Goal: Task Accomplishment & Management: Complete application form

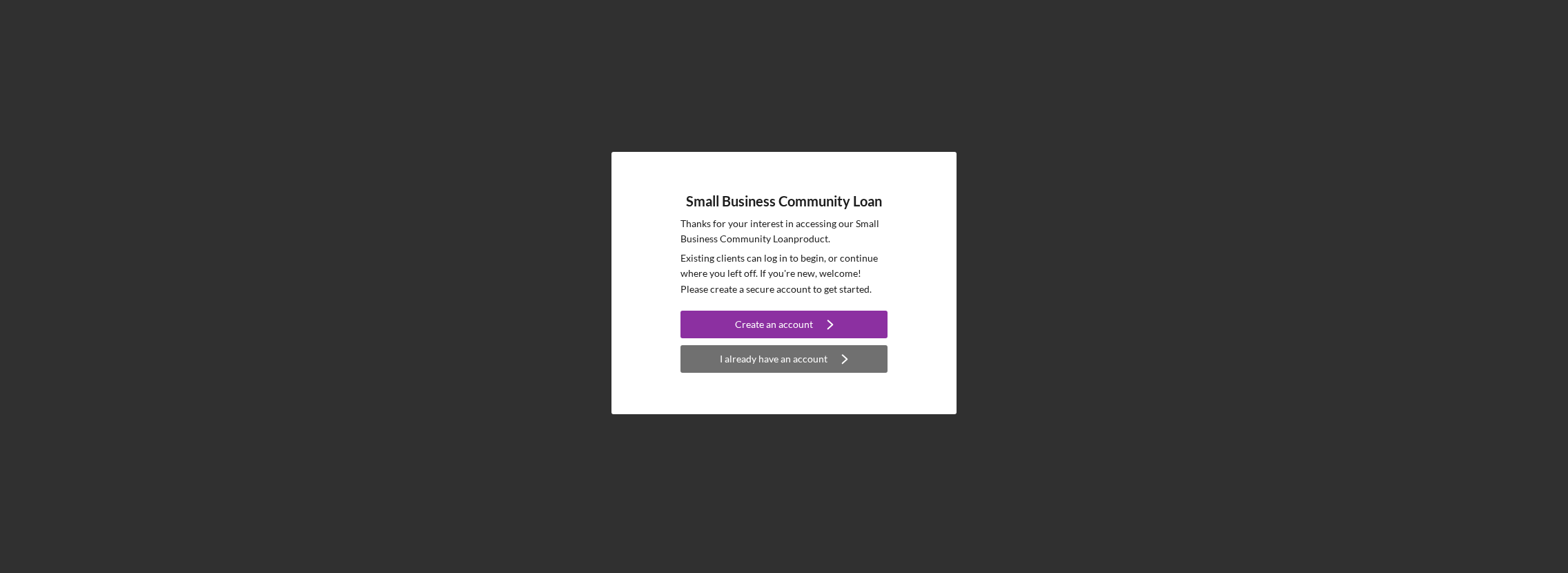
click at [797, 362] on div "I already have an account" at bounding box center [773, 359] width 108 height 28
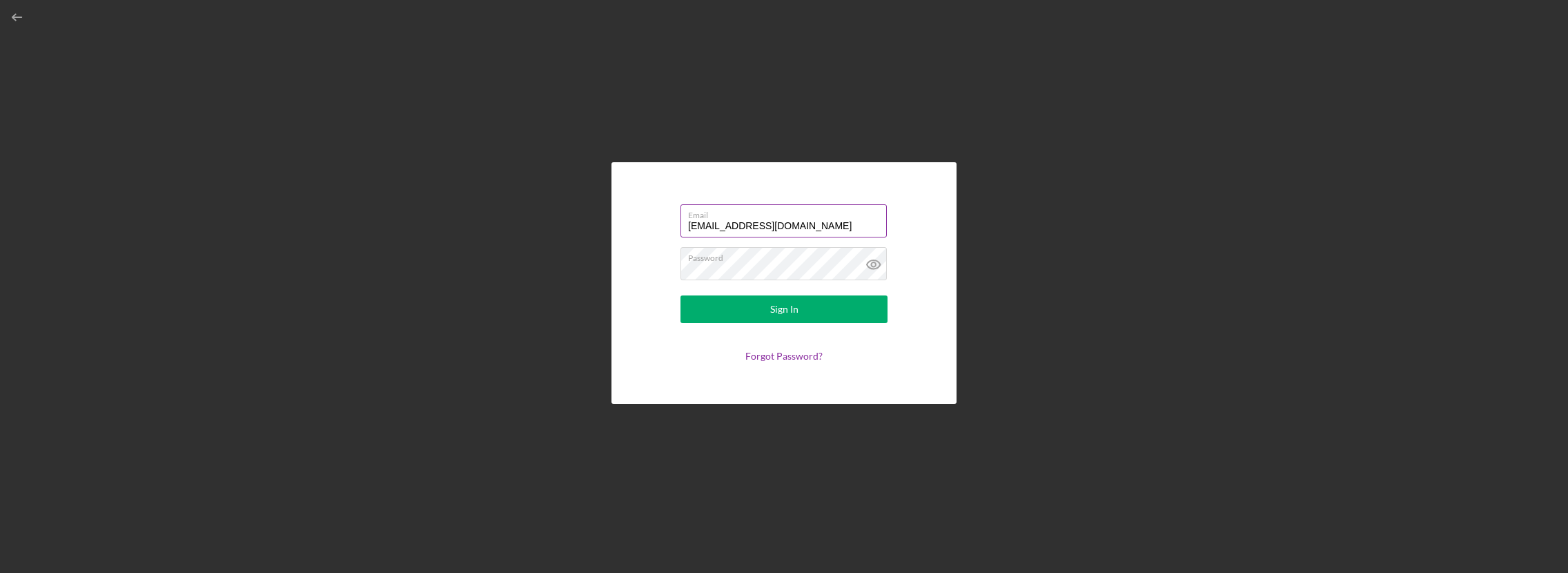
click at [742, 225] on input "[EMAIL_ADDRESS][DOMAIN_NAME]" at bounding box center [784, 220] width 207 height 33
click at [808, 223] on input "[EMAIL_ADDRESS][DOMAIN_NAME]" at bounding box center [784, 220] width 207 height 33
type input "[EMAIL_ADDRESS][DOMAIN_NAME]"
click at [789, 308] on div "Sign In" at bounding box center [784, 309] width 28 height 28
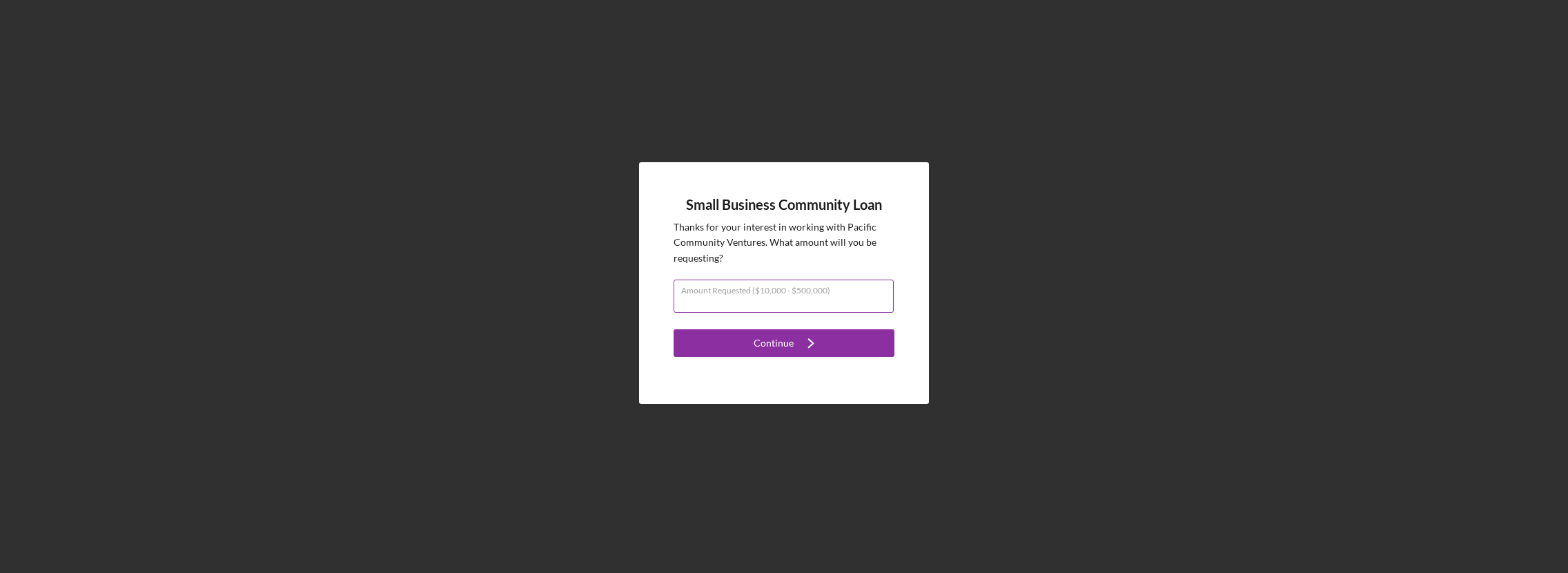
click at [740, 284] on div "Amount Requested ($10,000 - $500,000)" at bounding box center [784, 296] width 221 height 35
type input "$60,000"
click at [794, 344] on icon "Icon/Navigate" at bounding box center [811, 342] width 35 height 35
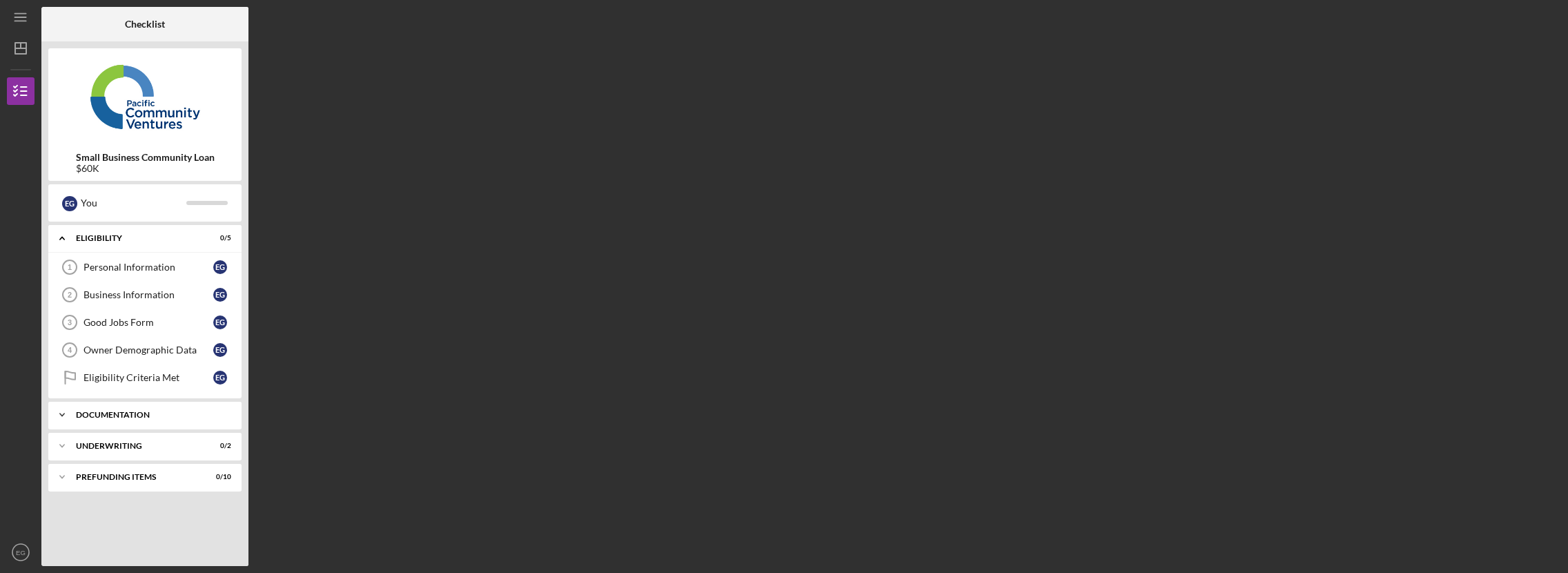
click at [64, 418] on icon "Icon/Expander" at bounding box center [63, 415] width 28 height 28
drag, startPoint x: 62, startPoint y: 416, endPoint x: 79, endPoint y: 413, distance: 17.3
click at [62, 416] on icon "Icon/Expander" at bounding box center [63, 415] width 28 height 28
click at [65, 447] on icon "Icon/Expander" at bounding box center [63, 446] width 28 height 28
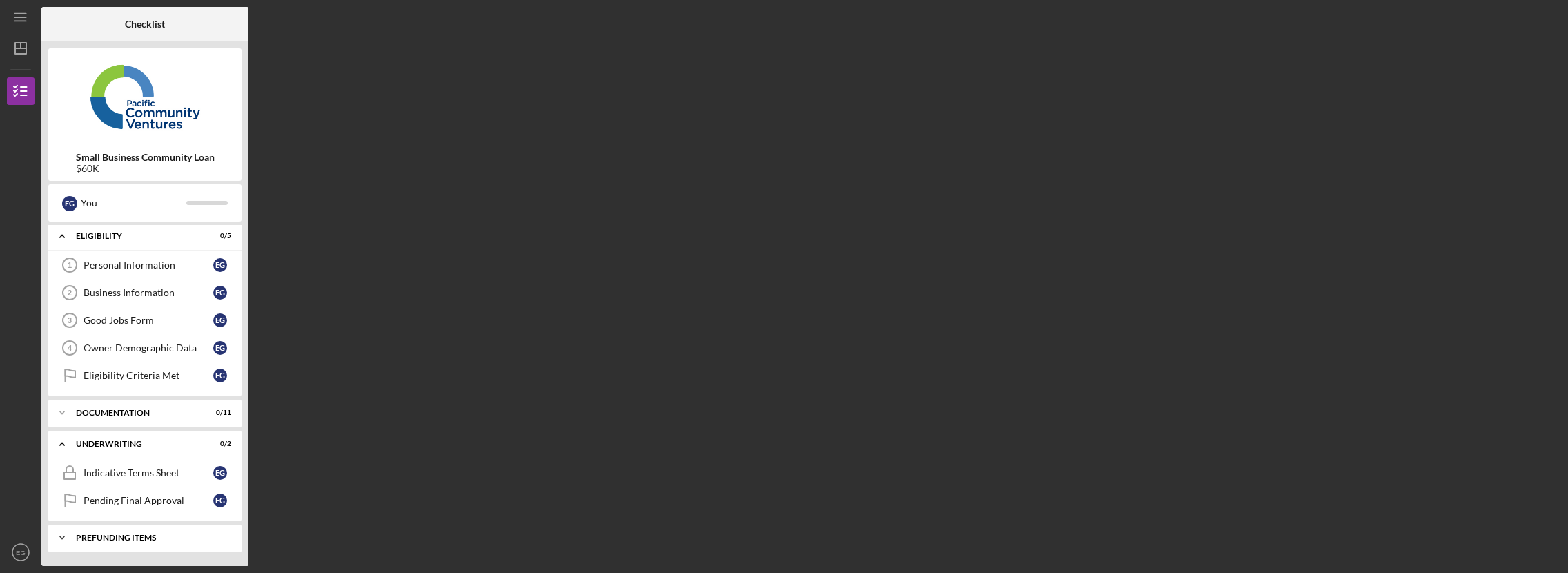
click at [58, 536] on icon "Icon/Expander" at bounding box center [63, 537] width 28 height 28
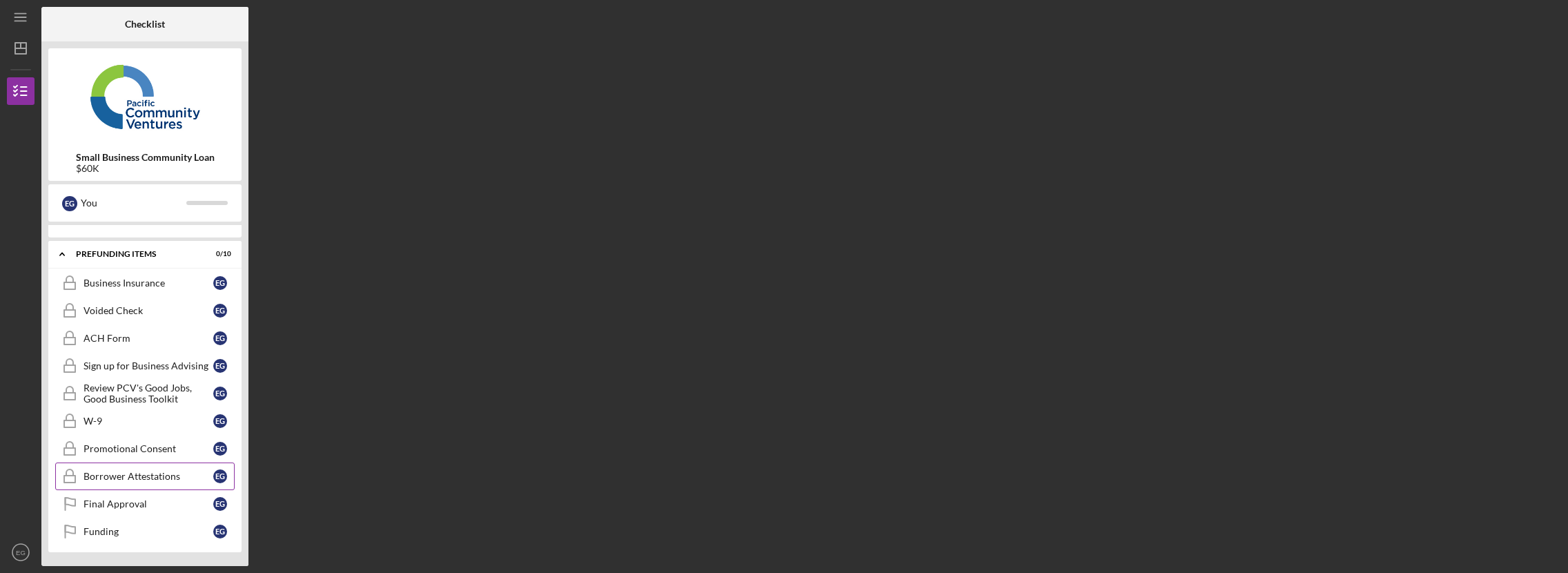
scroll to position [0, 0]
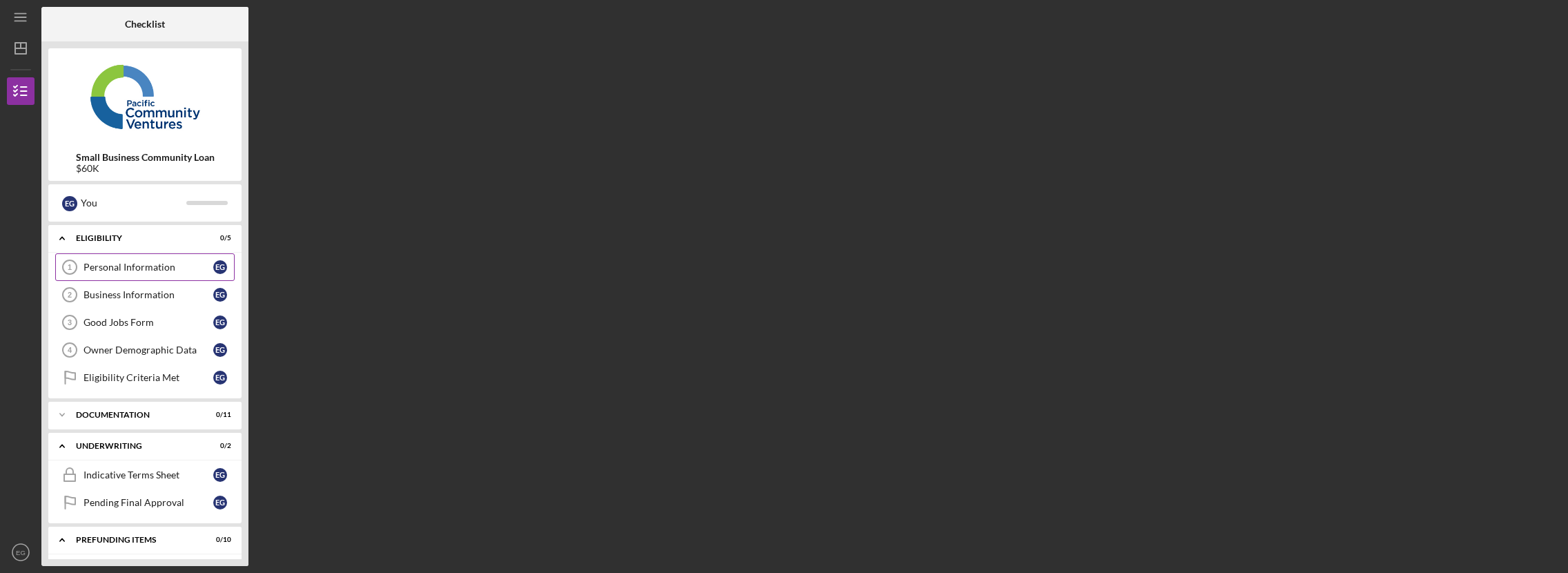
click at [129, 270] on div "Personal Information" at bounding box center [148, 267] width 130 height 11
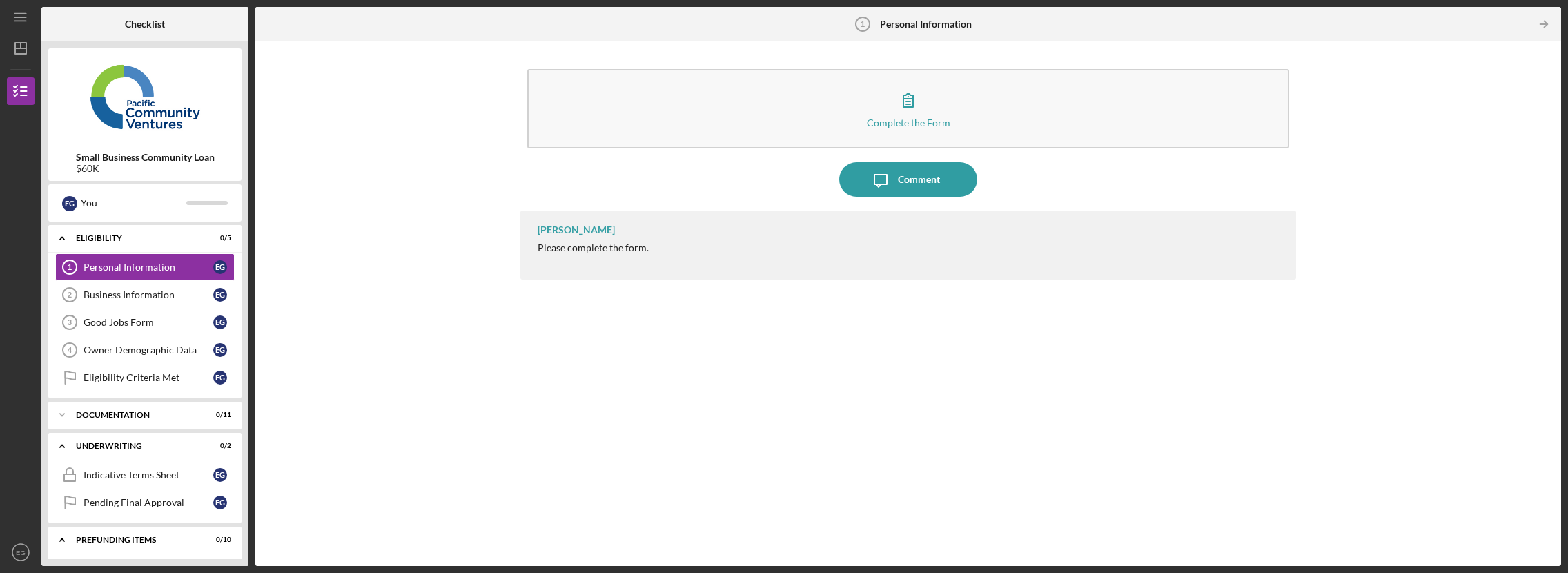
scroll to position [1, 0]
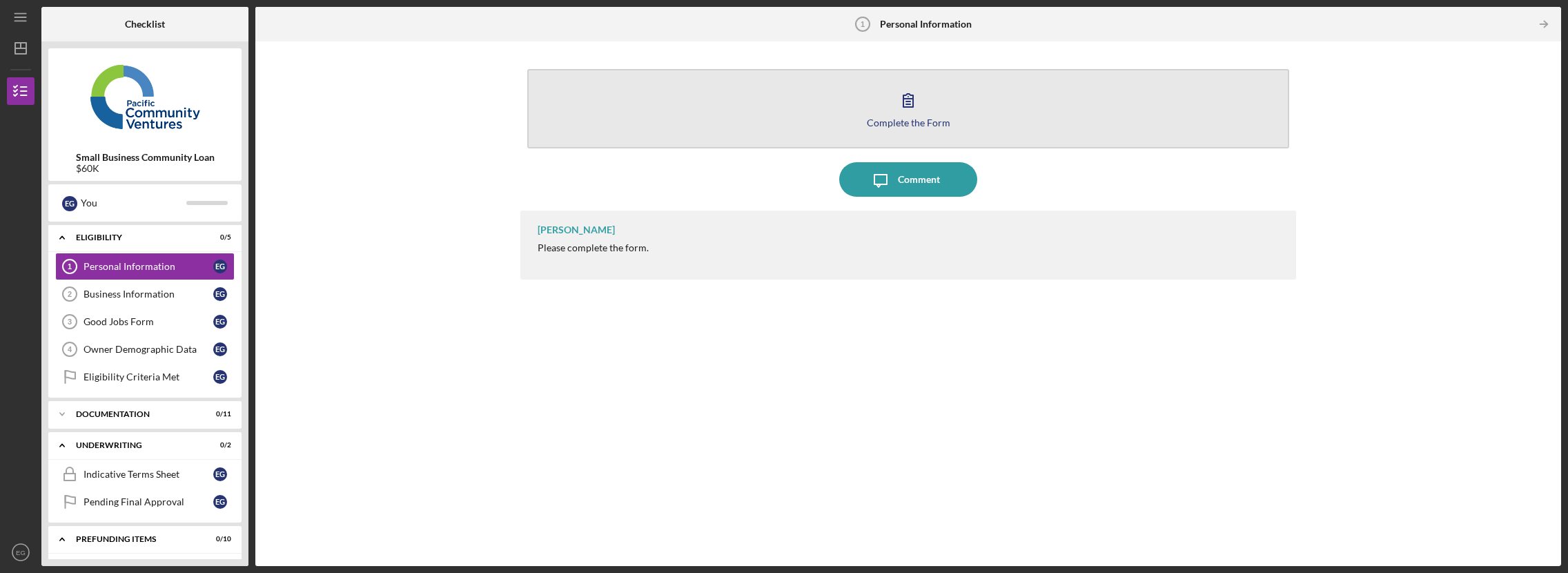
click at [902, 107] on icon "button" at bounding box center [908, 100] width 35 height 35
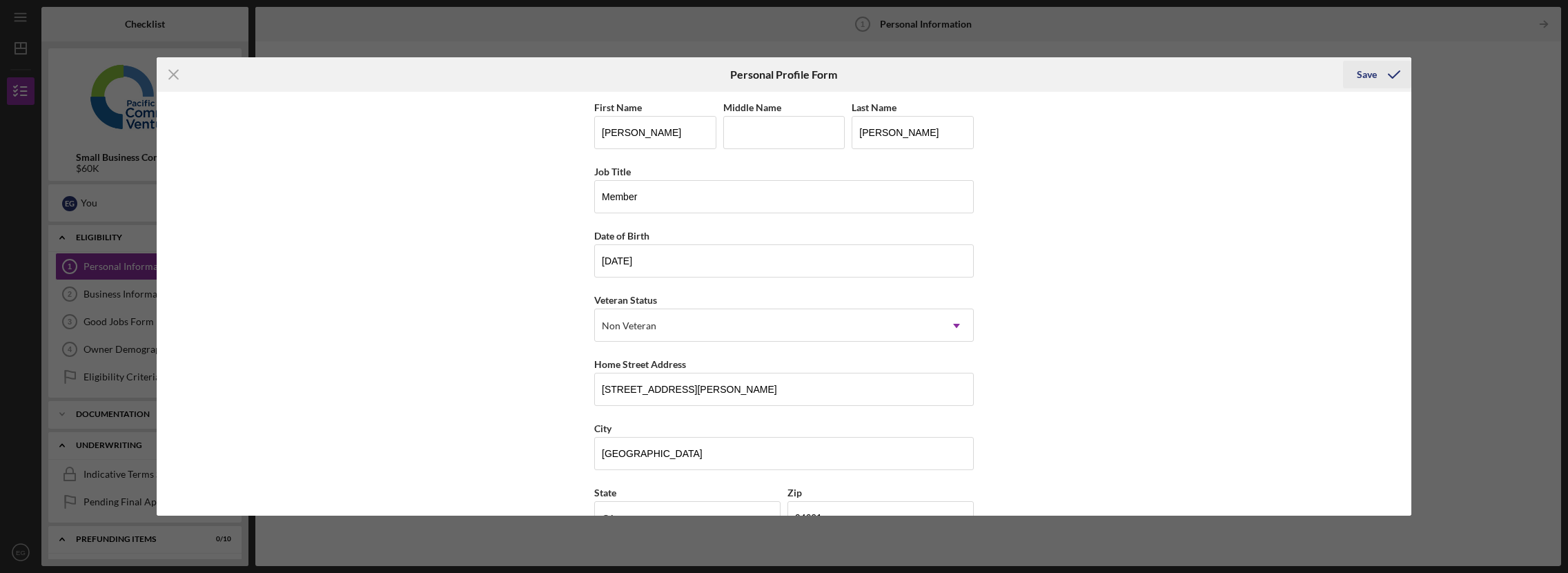
click at [1363, 74] on div "Save" at bounding box center [1366, 75] width 20 height 28
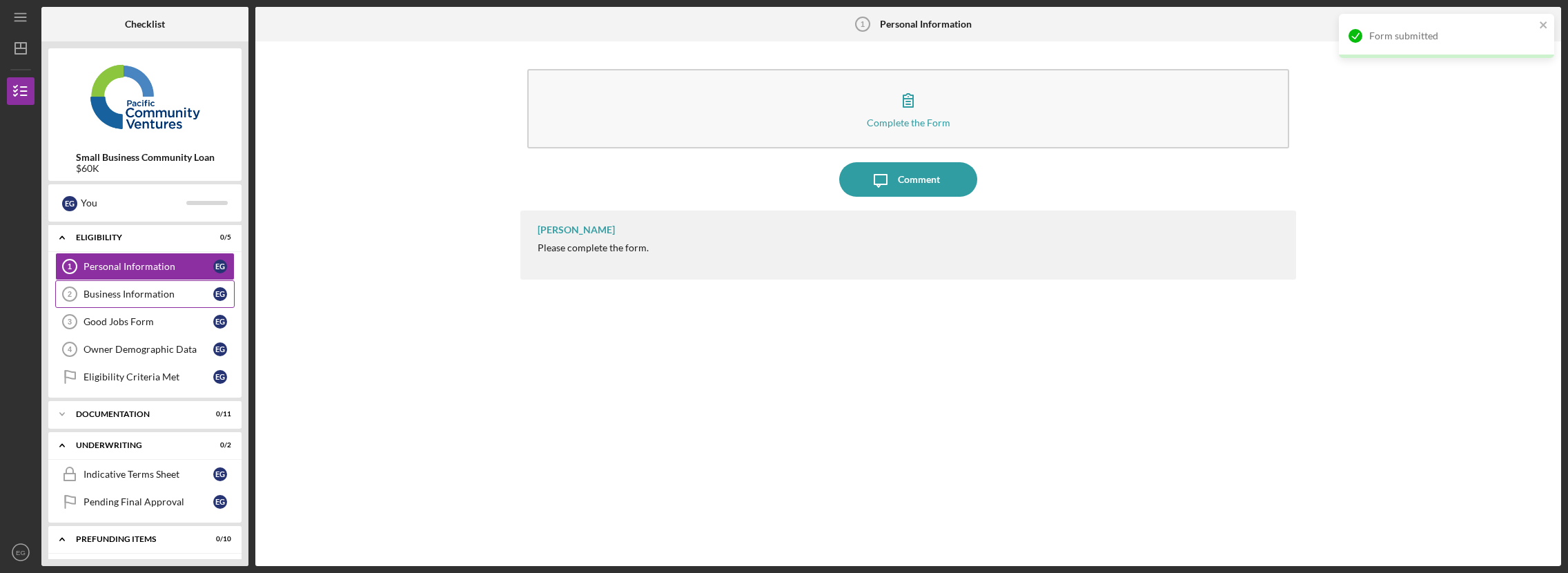
click at [144, 301] on link "Business Information 2 Business Information E G" at bounding box center [145, 294] width 180 height 28
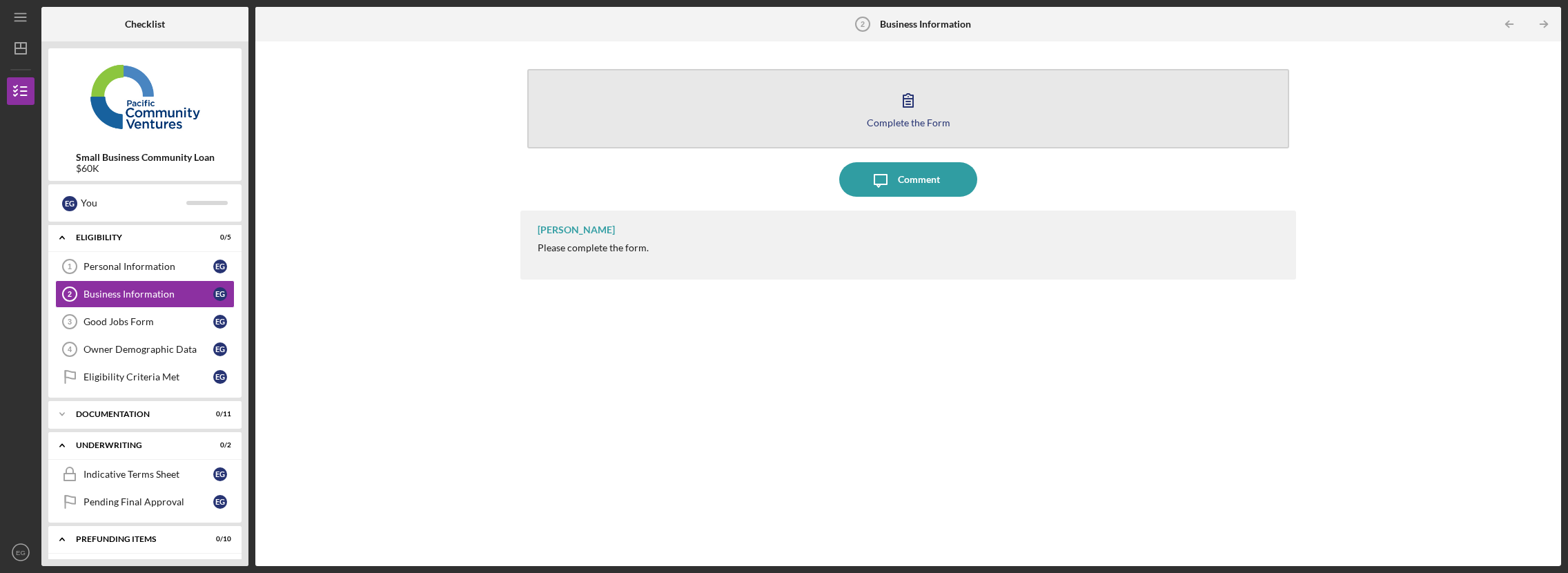
click at [908, 114] on icon "button" at bounding box center [908, 100] width 35 height 35
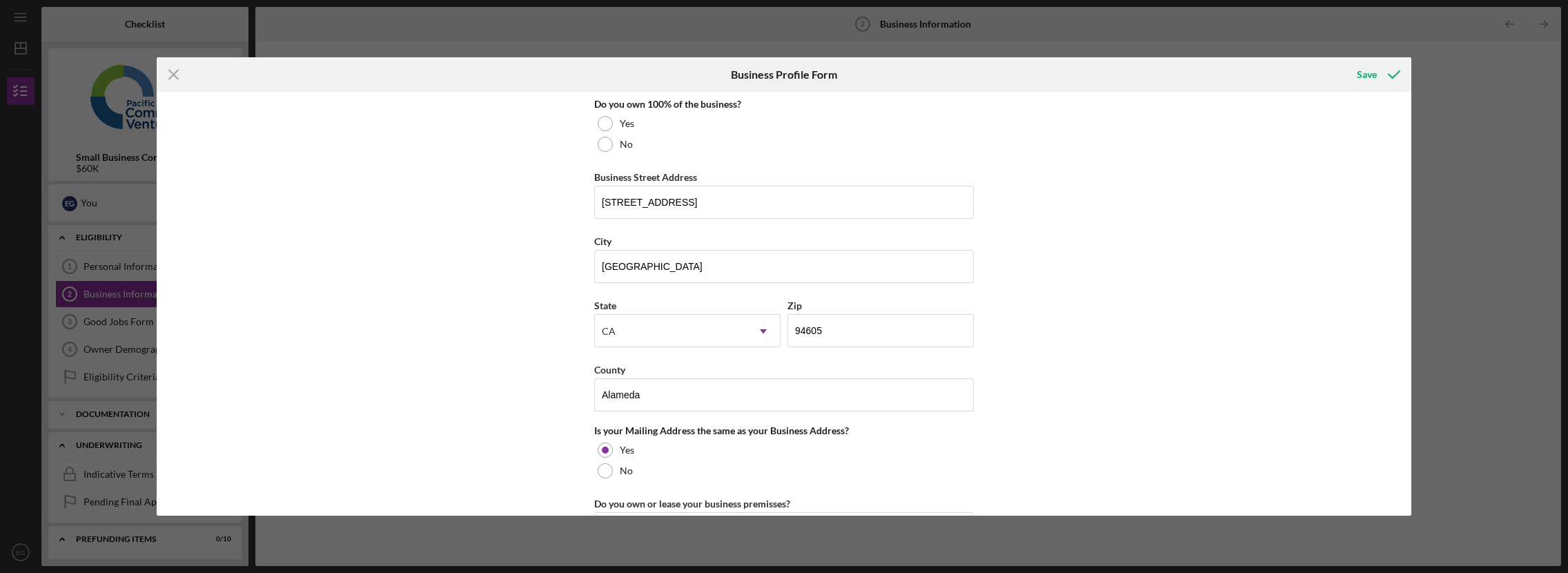
scroll to position [987, 0]
